Goal: Navigation & Orientation: Find specific page/section

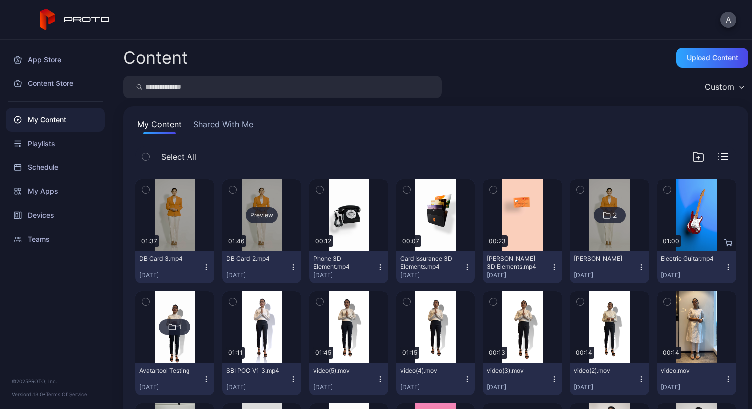
click at [265, 236] on div "Preview" at bounding box center [261, 216] width 79 height 72
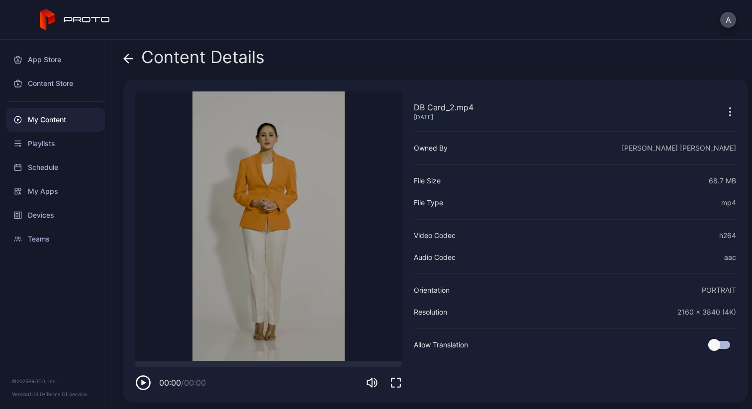
scroll to position [1, 0]
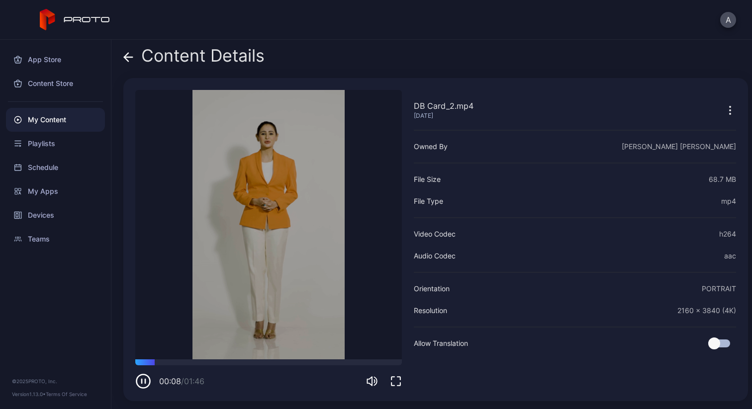
click at [143, 384] on icon "button" at bounding box center [143, 382] width 16 height 16
click at [132, 55] on icon at bounding box center [128, 57] width 10 height 10
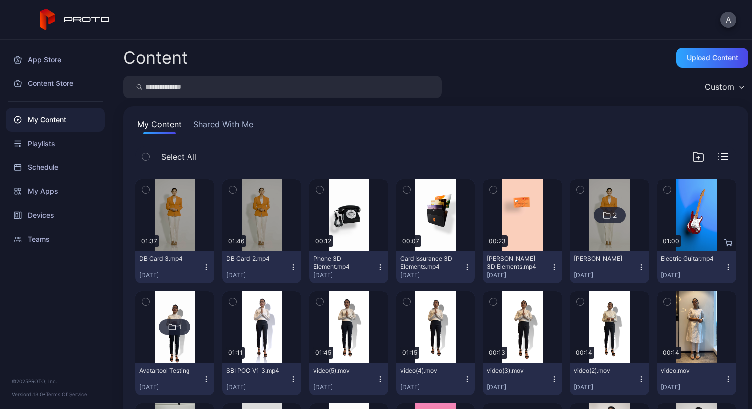
click at [377, 266] on icon "button" at bounding box center [381, 268] width 8 height 8
click at [472, 153] on div "Select All" at bounding box center [435, 158] width 601 height 25
click at [49, 189] on div "My Apps" at bounding box center [55, 192] width 99 height 24
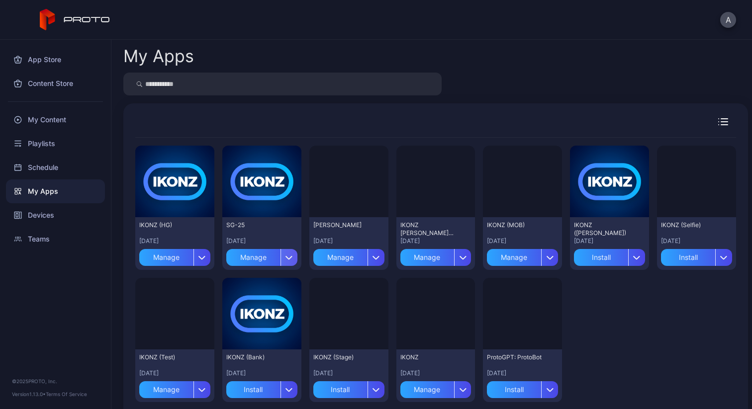
click at [289, 259] on icon "button" at bounding box center [289, 258] width 7 height 4
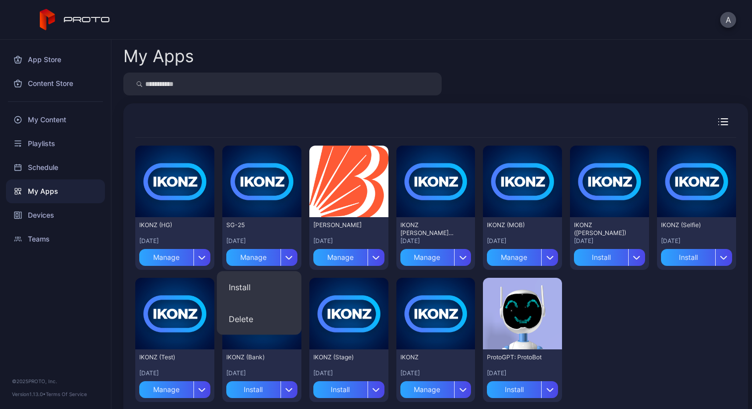
click at [419, 112] on div "Preview IKONZ (HG) [DATE] Manage Preview SG-25 [DATE] Manage Preview [PERSON_NA…" at bounding box center [435, 262] width 625 height 319
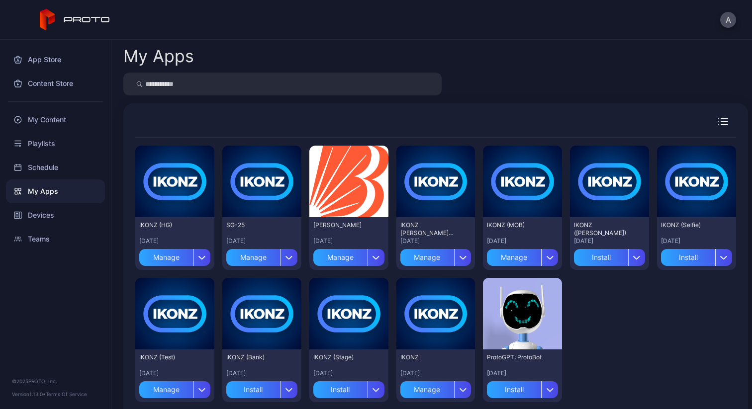
click at [718, 121] on icon "button" at bounding box center [723, 121] width 10 height 7
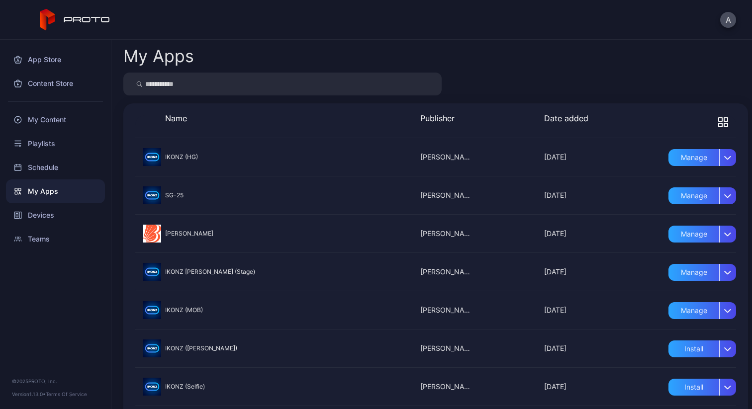
click at [718, 122] on icon "button" at bounding box center [723, 122] width 10 height 10
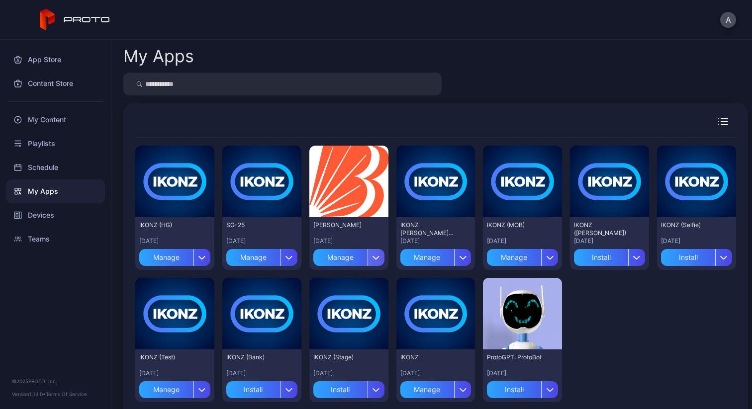
click at [378, 254] on div "button" at bounding box center [376, 257] width 17 height 17
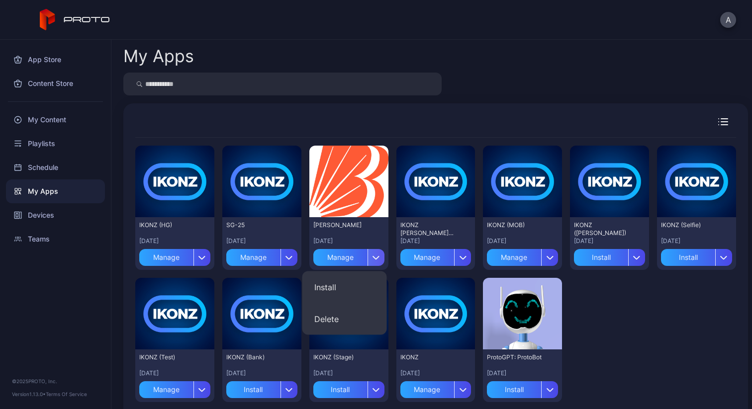
click at [373, 259] on icon "button" at bounding box center [376, 258] width 7 height 4
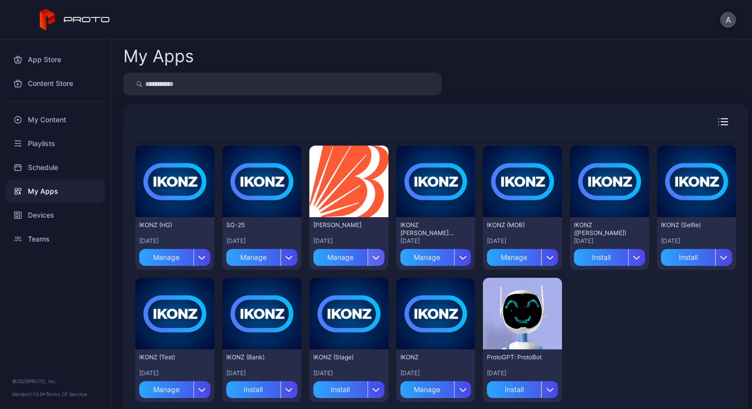
click at [369, 253] on div "button" at bounding box center [376, 257] width 17 height 17
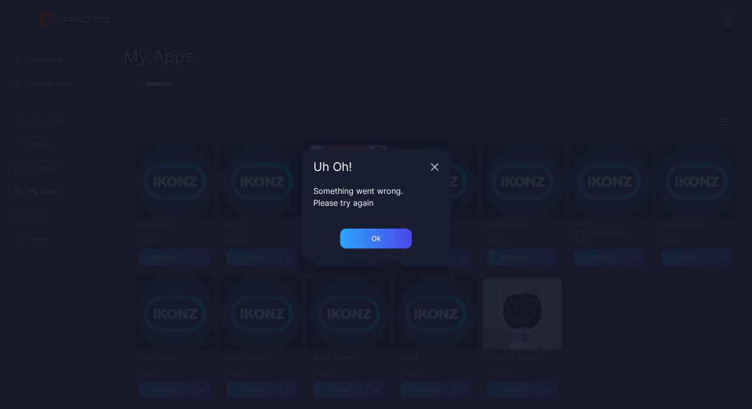
click at [377, 248] on div "Ok" at bounding box center [375, 245] width 149 height 32
click at [384, 241] on div "Ok" at bounding box center [376, 239] width 72 height 20
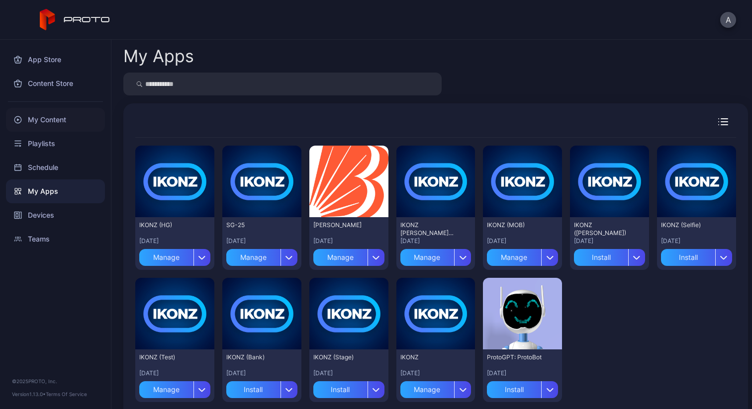
click at [54, 131] on div "My Content" at bounding box center [55, 120] width 99 height 24
